Goal: Task Accomplishment & Management: Manage account settings

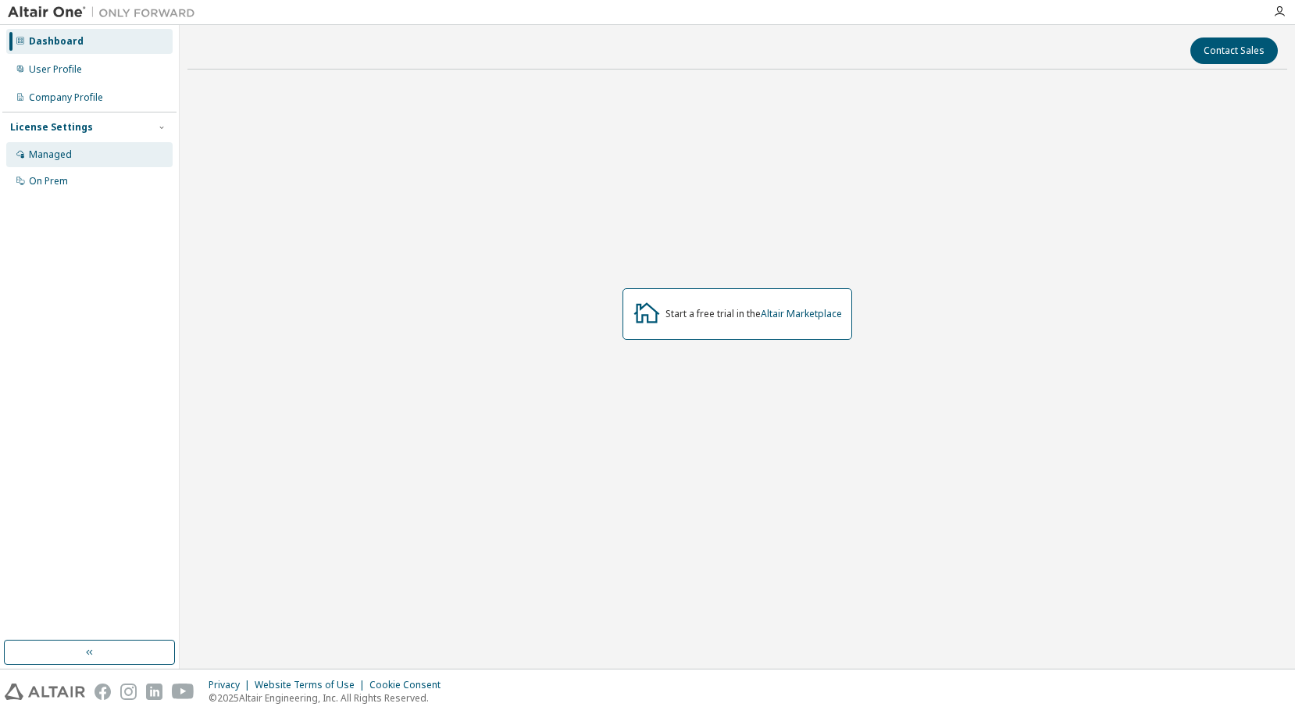
click at [50, 159] on div "Managed" at bounding box center [50, 154] width 43 height 12
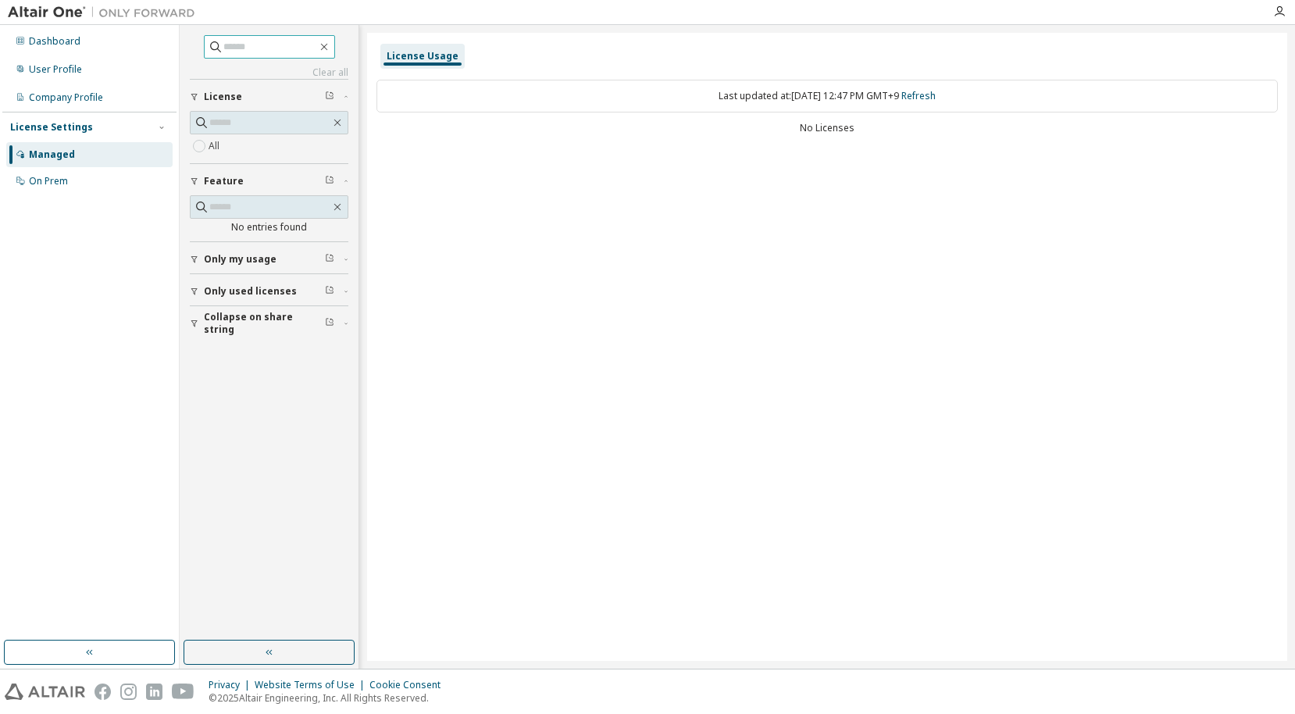
click at [237, 48] on input "text" at bounding box center [270, 47] width 94 height 16
click at [98, 51] on div "Dashboard" at bounding box center [89, 41] width 166 height 25
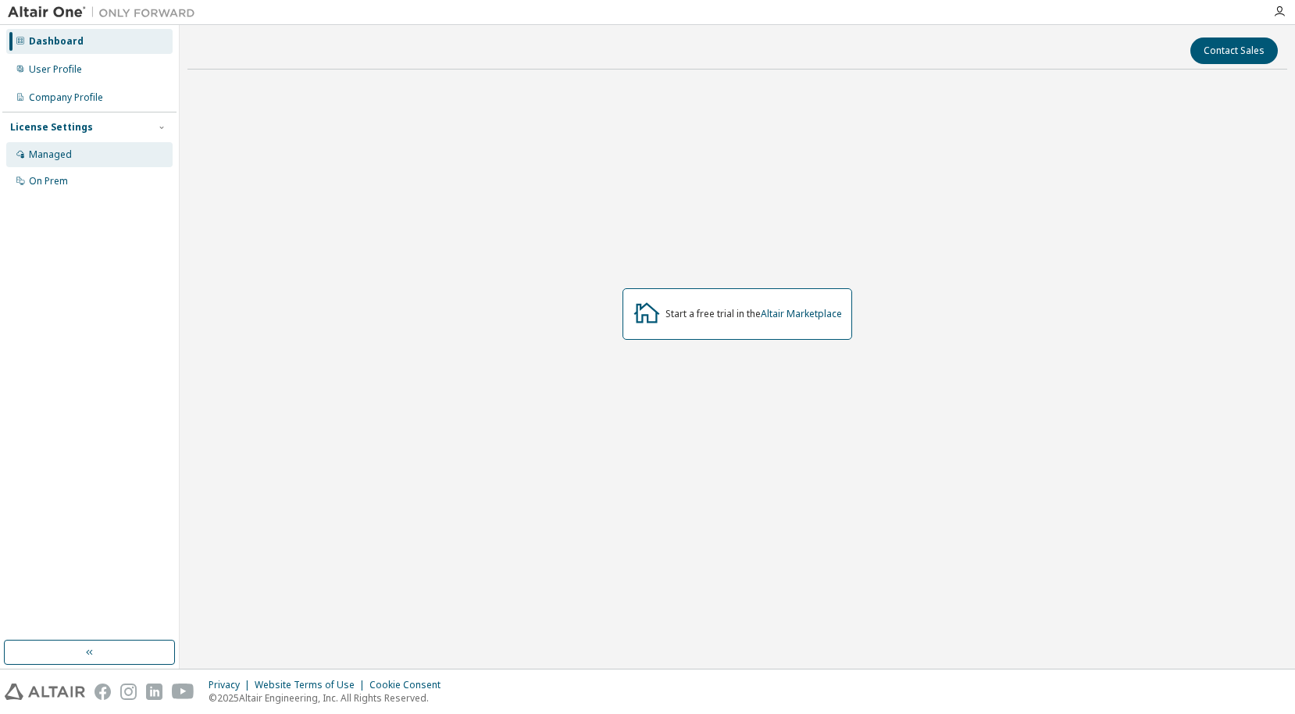
click at [95, 152] on div "Managed" at bounding box center [89, 154] width 166 height 25
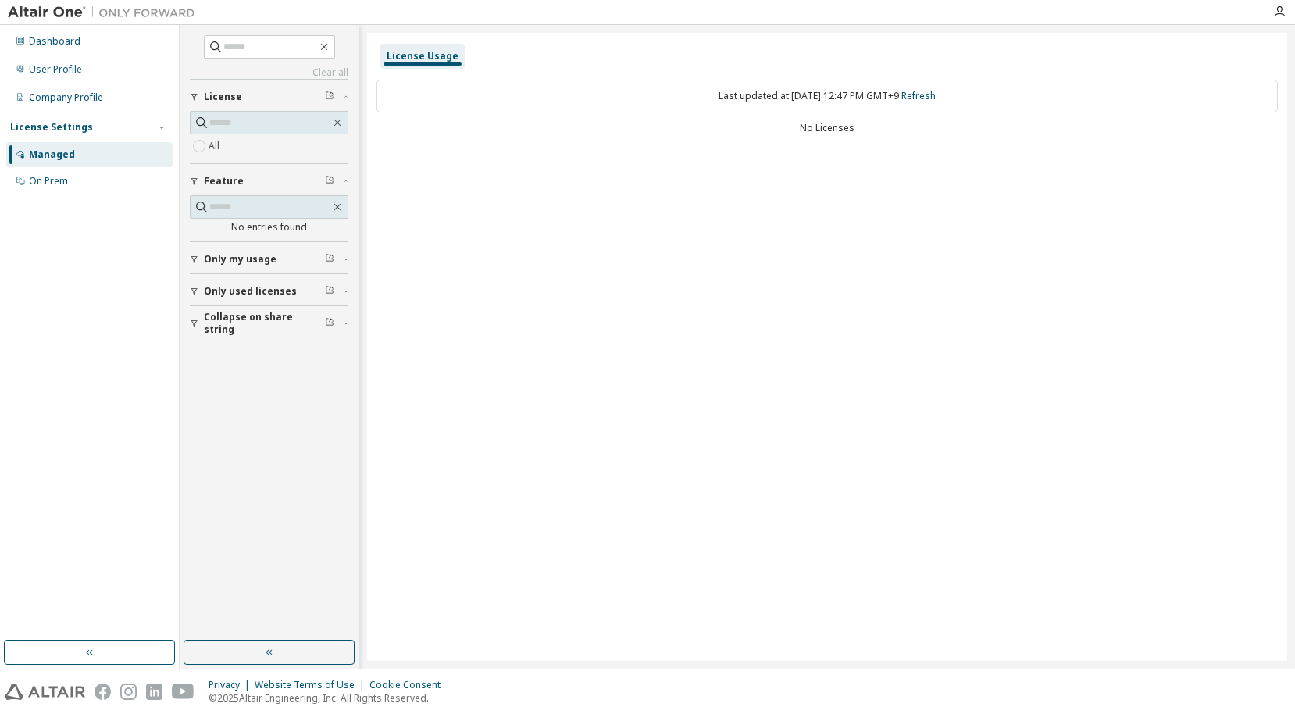
click at [532, 578] on div "License Usage Last updated at: Fri 2025-09-05 12:47 PM GMT+9 Refresh No Licenses" at bounding box center [827, 347] width 920 height 628
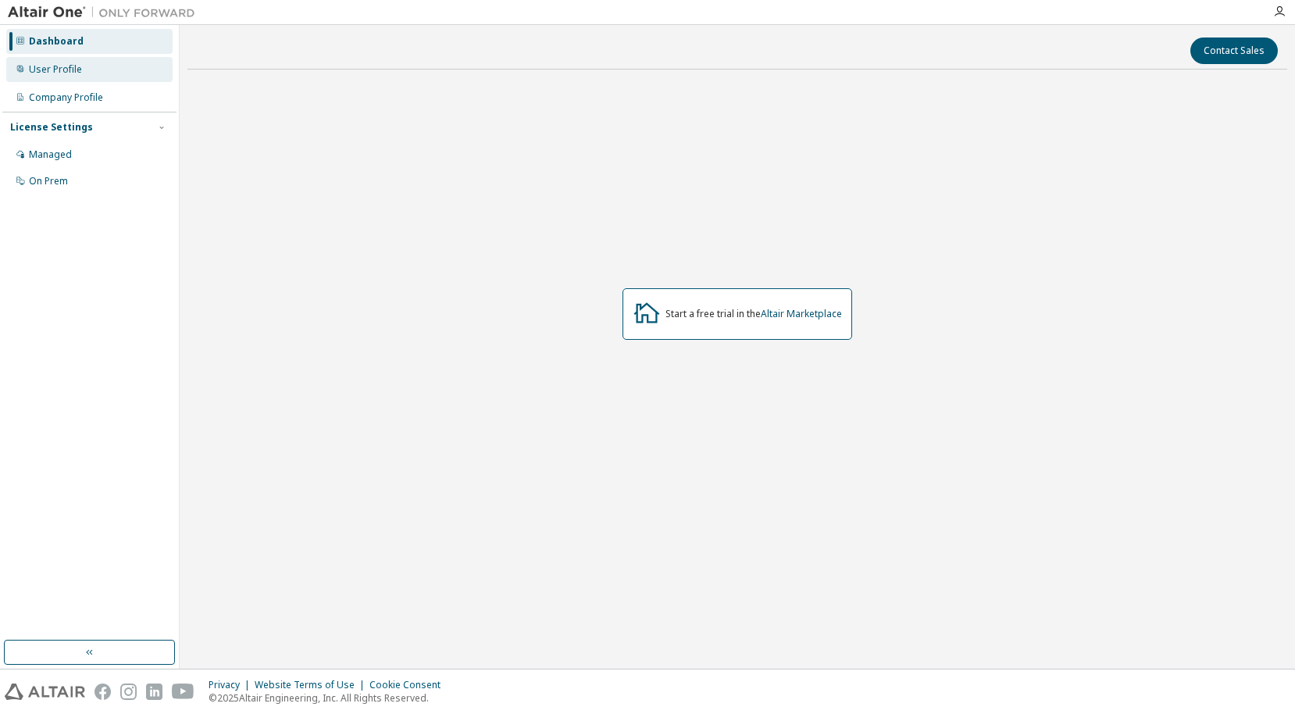
click at [75, 69] on div "User Profile" at bounding box center [55, 69] width 53 height 12
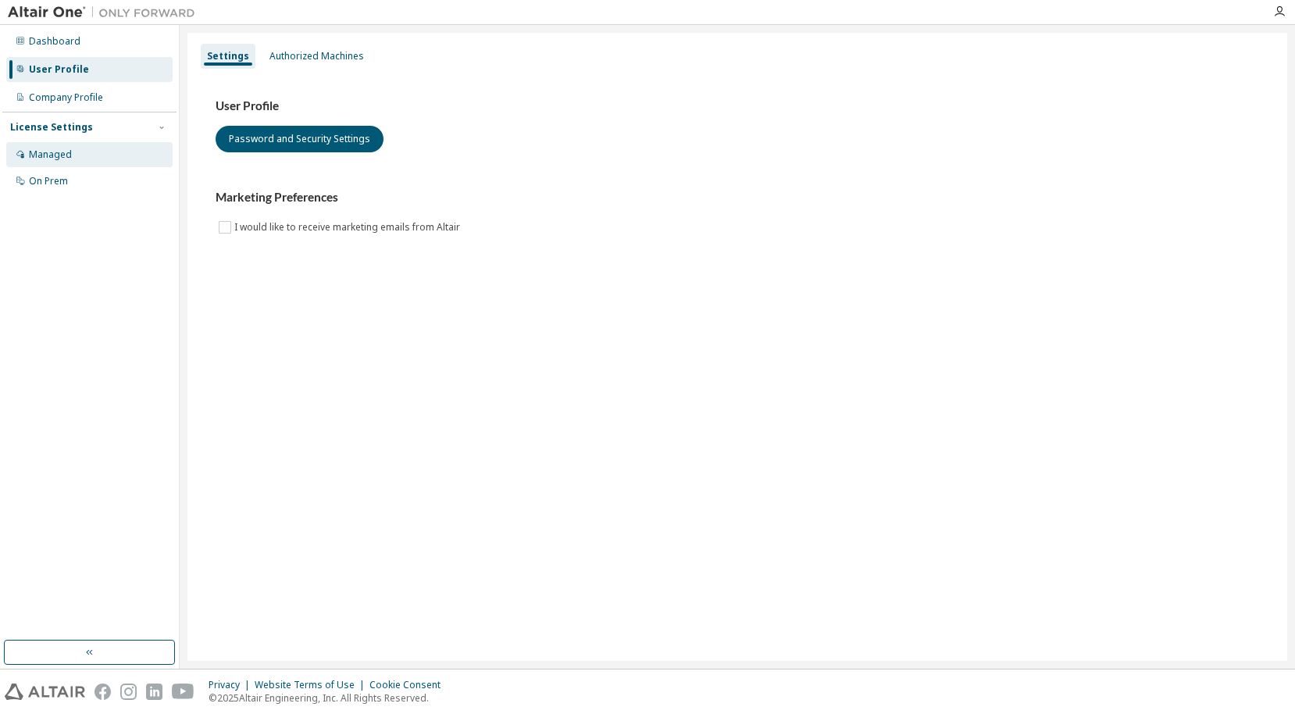
click at [69, 162] on div "Managed" at bounding box center [89, 154] width 166 height 25
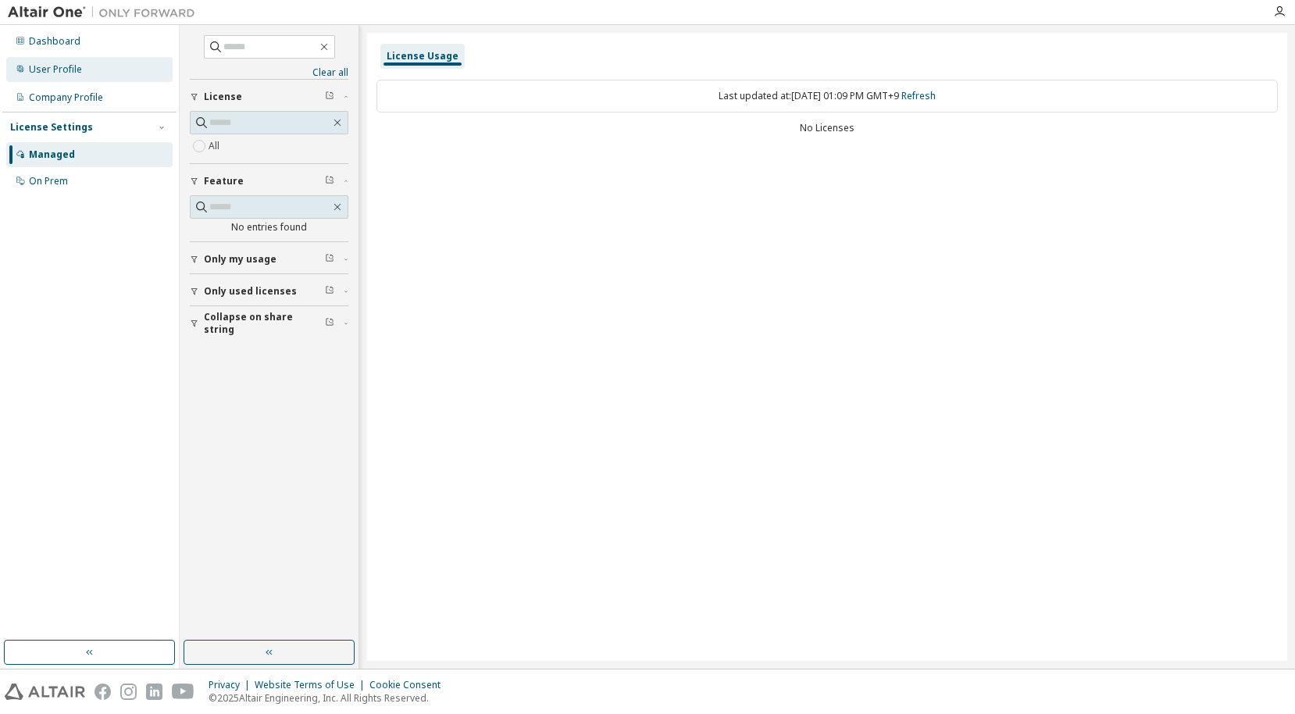
click at [70, 68] on div "User Profile" at bounding box center [55, 69] width 53 height 12
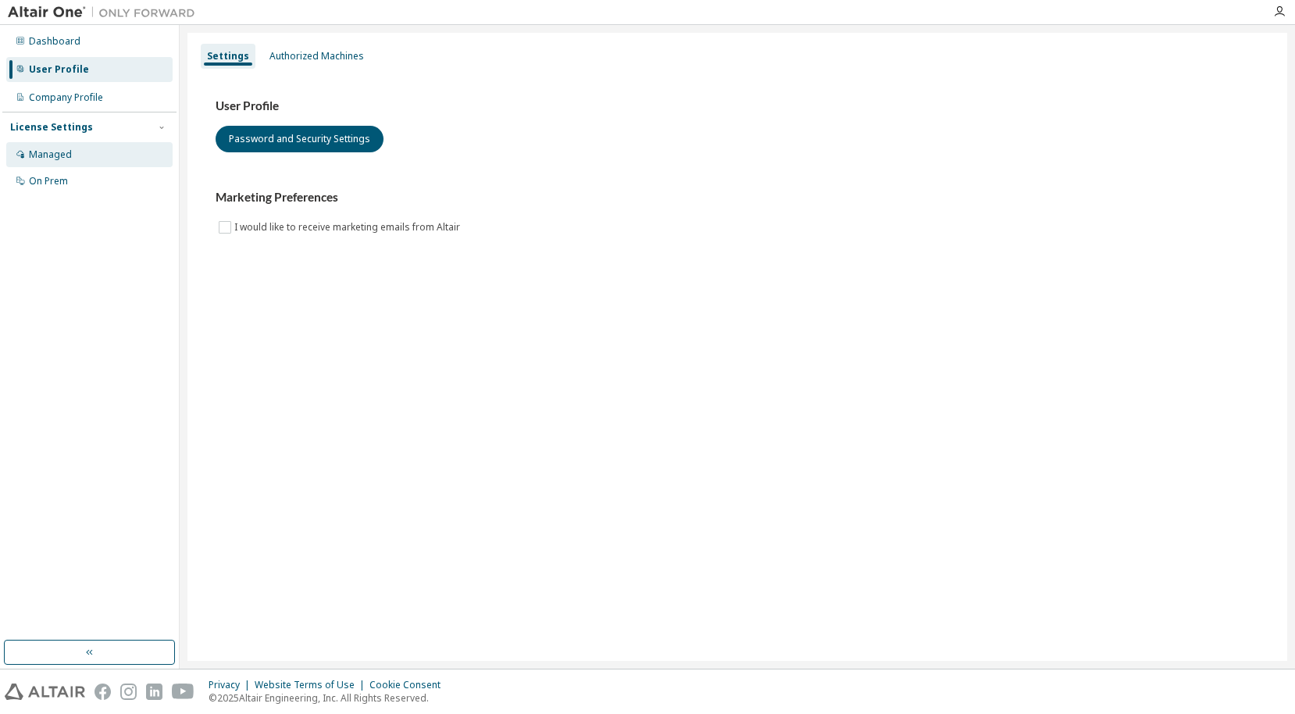
click at [54, 155] on div "Managed" at bounding box center [50, 154] width 43 height 12
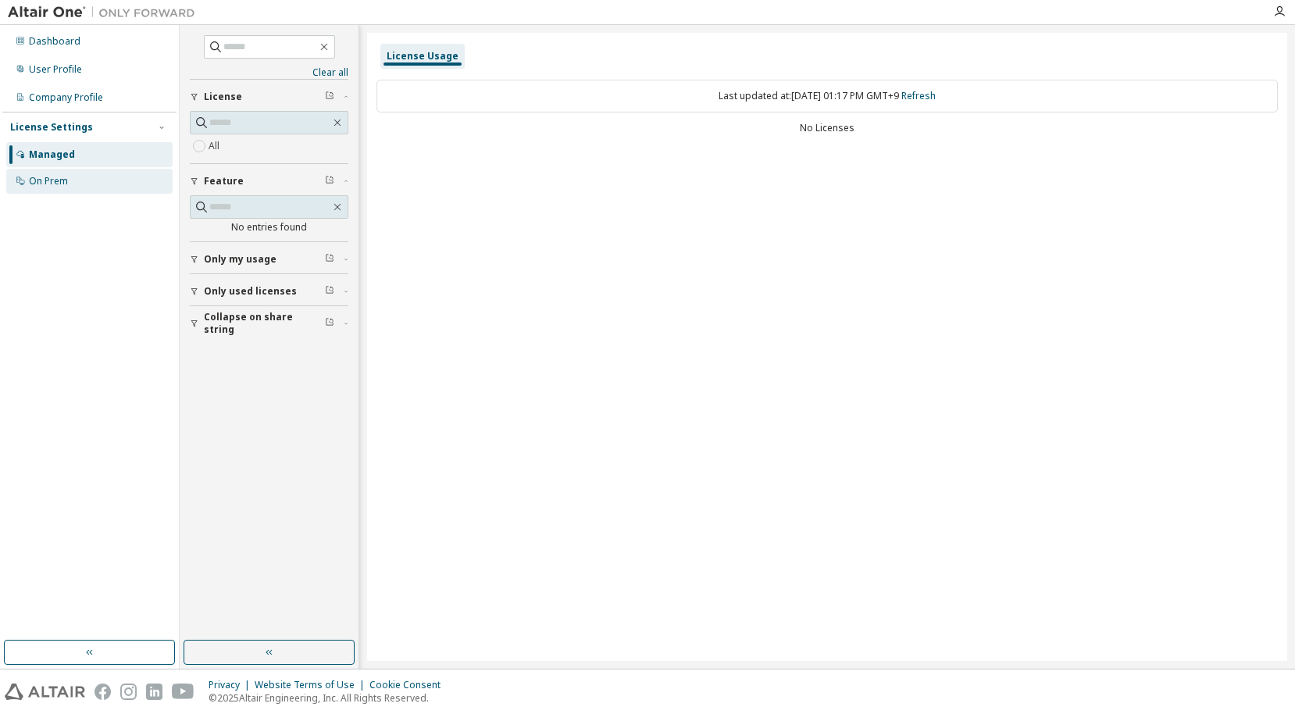
click at [59, 173] on div "On Prem" at bounding box center [89, 181] width 166 height 25
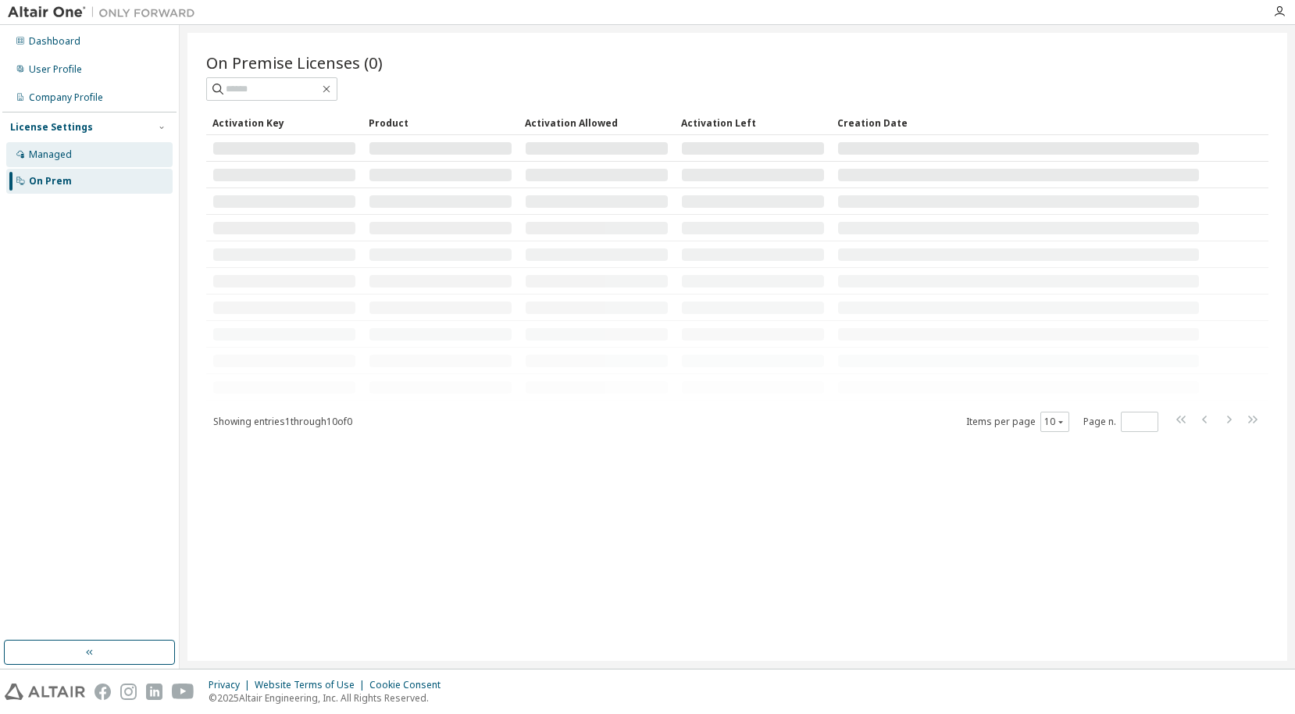
click at [73, 155] on div "Managed" at bounding box center [89, 154] width 166 height 25
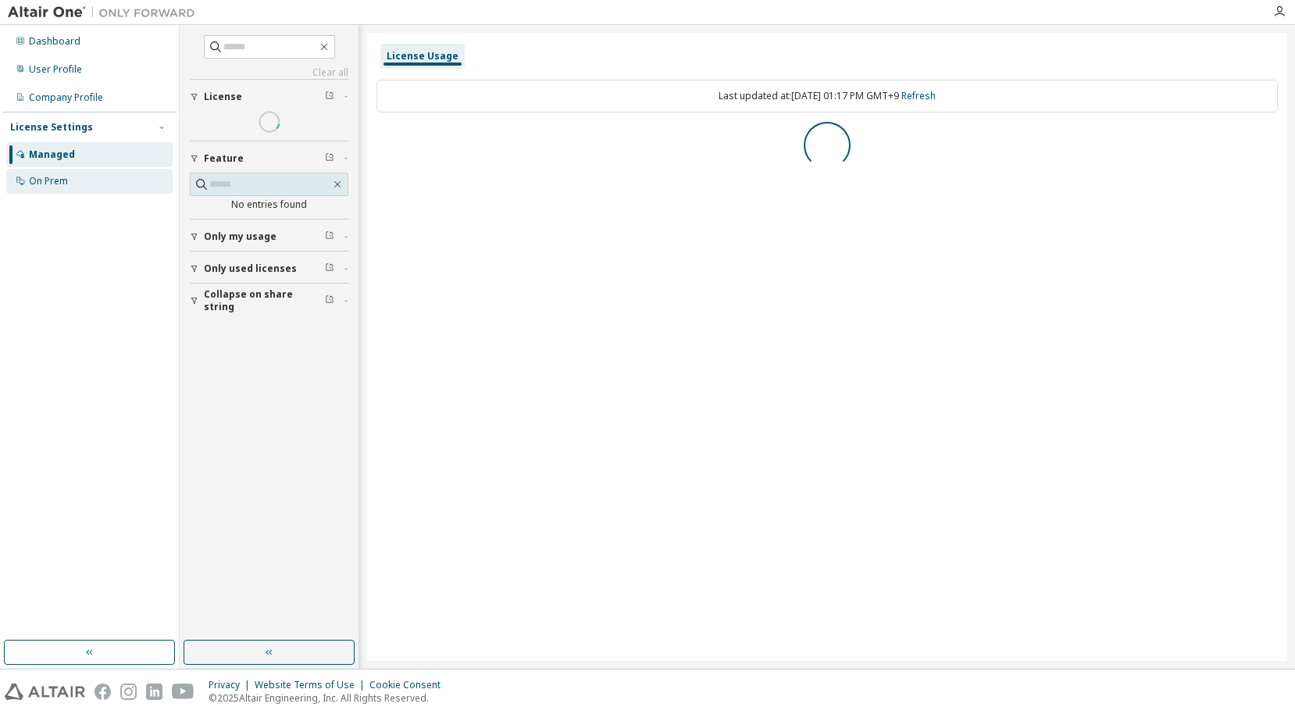
click at [81, 174] on div "On Prem" at bounding box center [89, 181] width 166 height 25
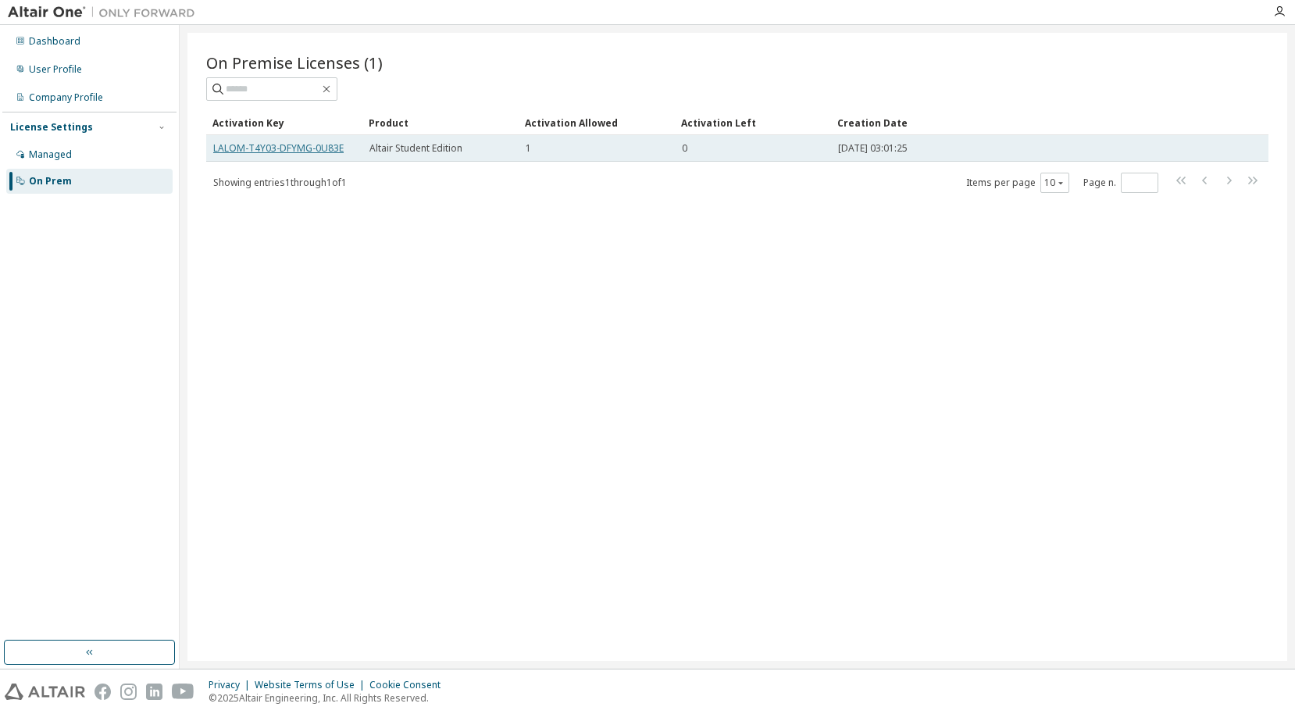
click at [287, 141] on link "LALOM-T4Y03-DFYMG-0U83E" at bounding box center [278, 147] width 130 height 13
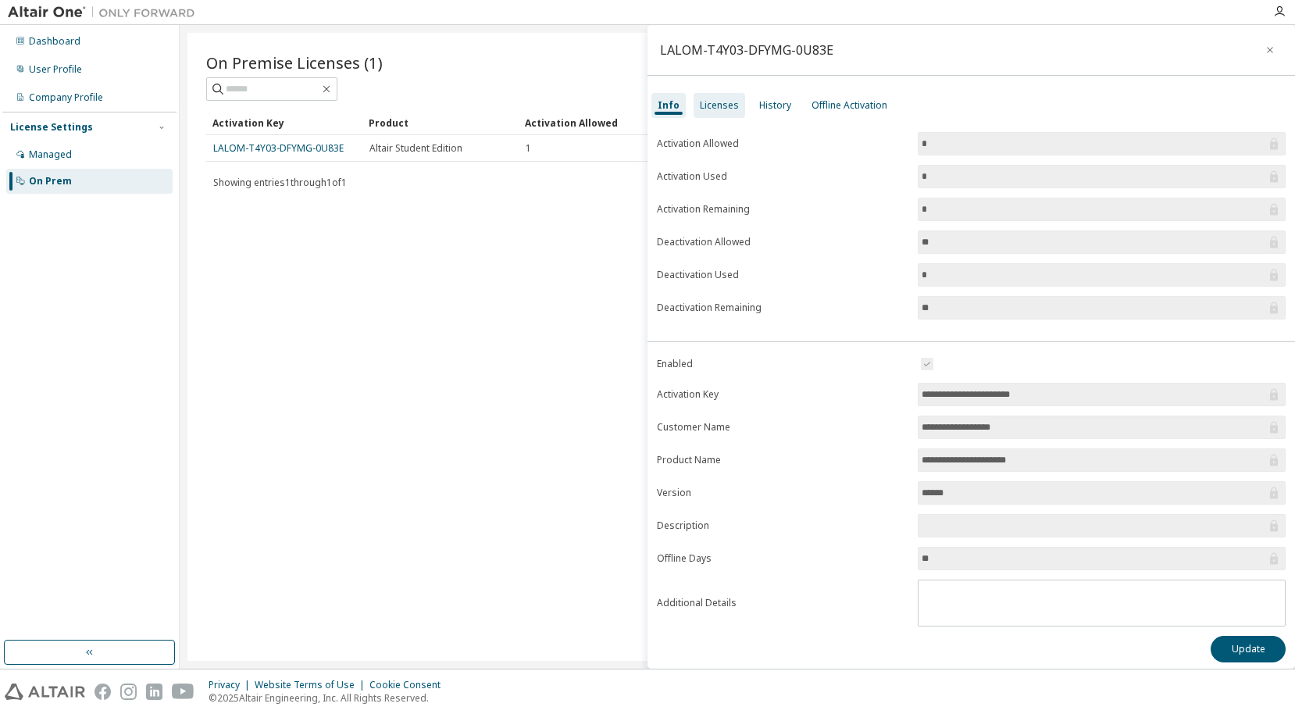
click at [718, 94] on div "Licenses" at bounding box center [719, 105] width 52 height 25
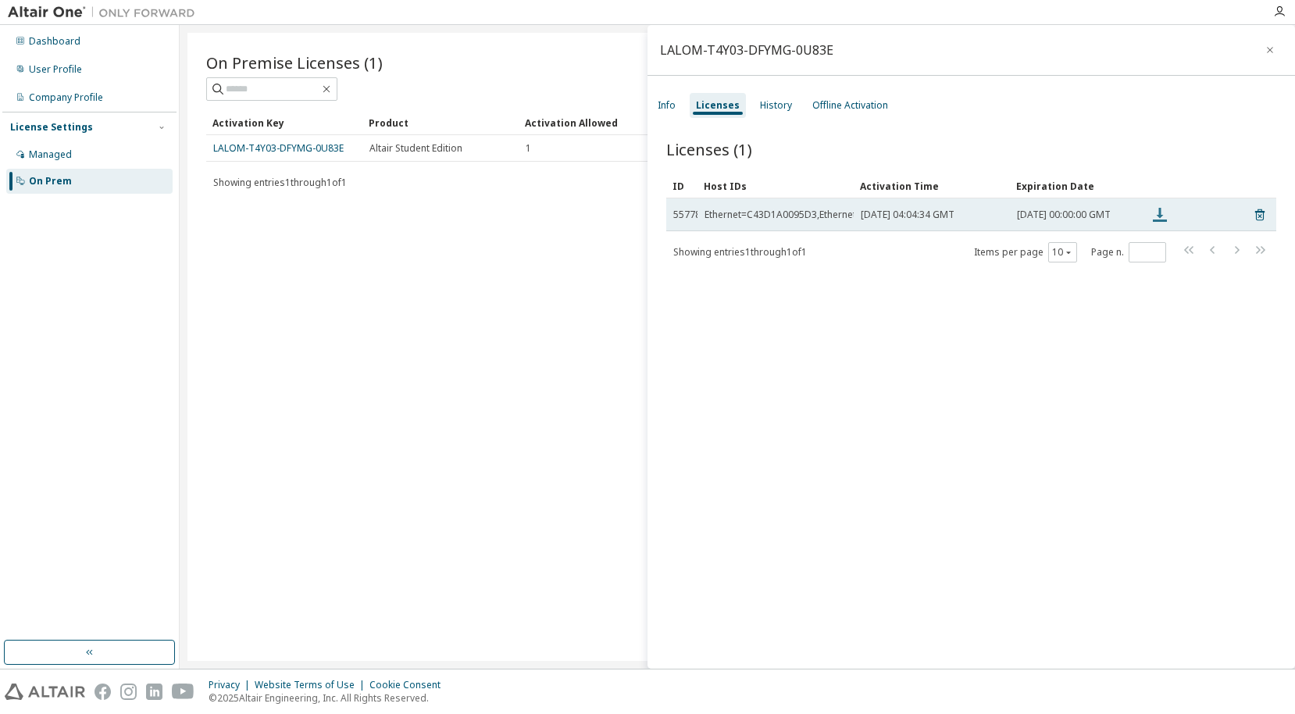
click at [1160, 216] on icon at bounding box center [1160, 215] width 14 height 14
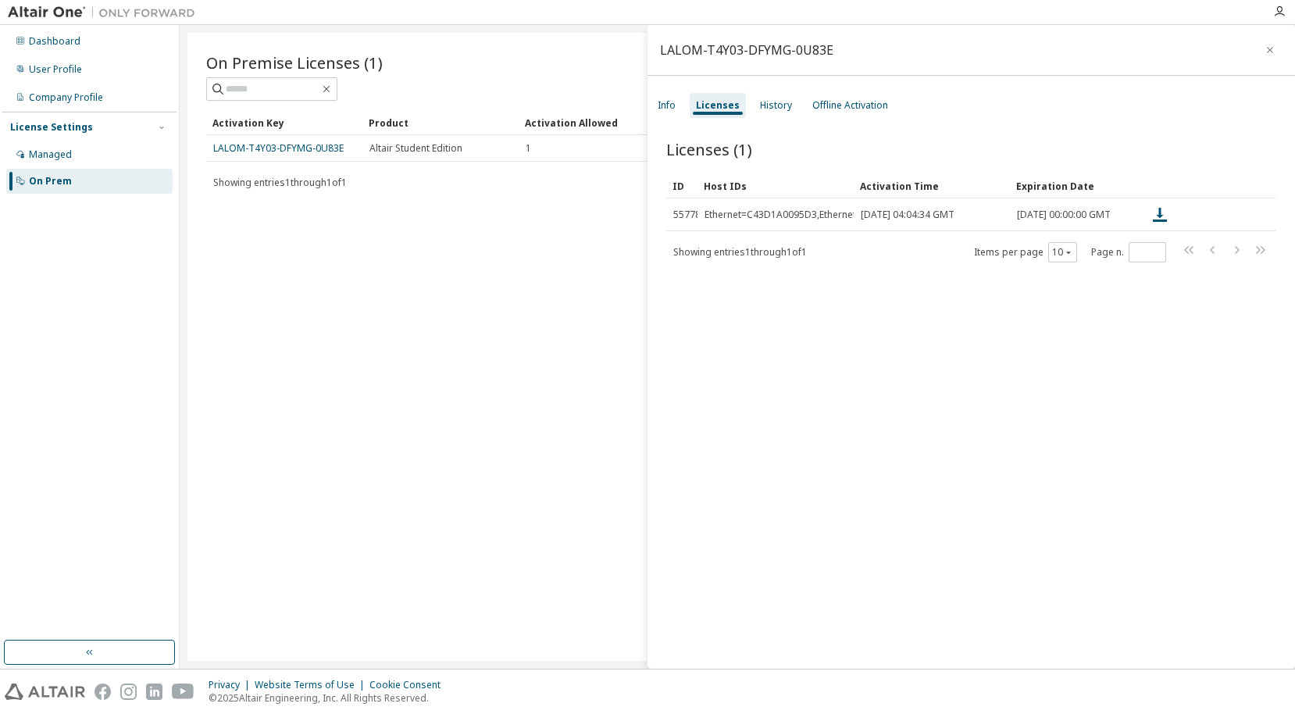
click at [0, 402] on div "Dashboard User Profile Company Profile License Settings Managed On Prem" at bounding box center [90, 346] width 180 height 643
